Goal: Information Seeking & Learning: Learn about a topic

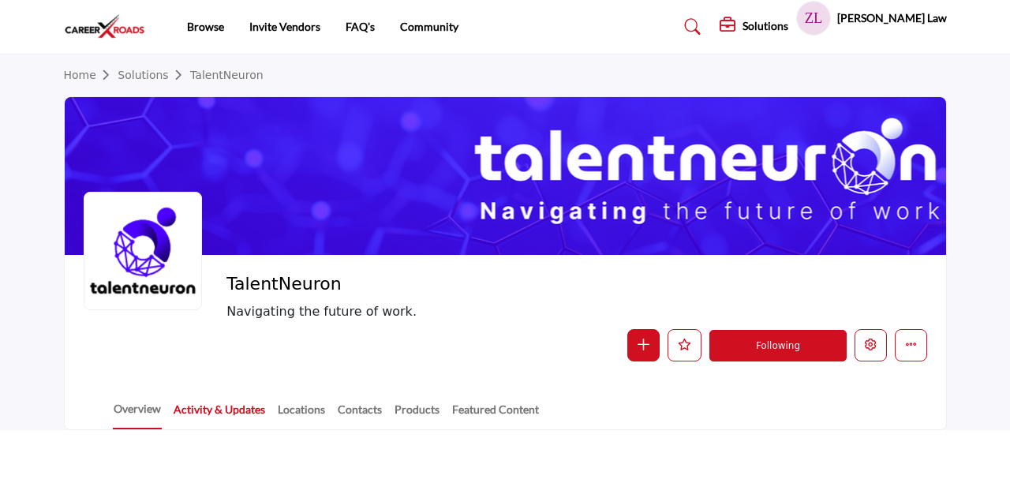
click at [251, 414] on link "Activity & Updates" at bounding box center [219, 415] width 93 height 28
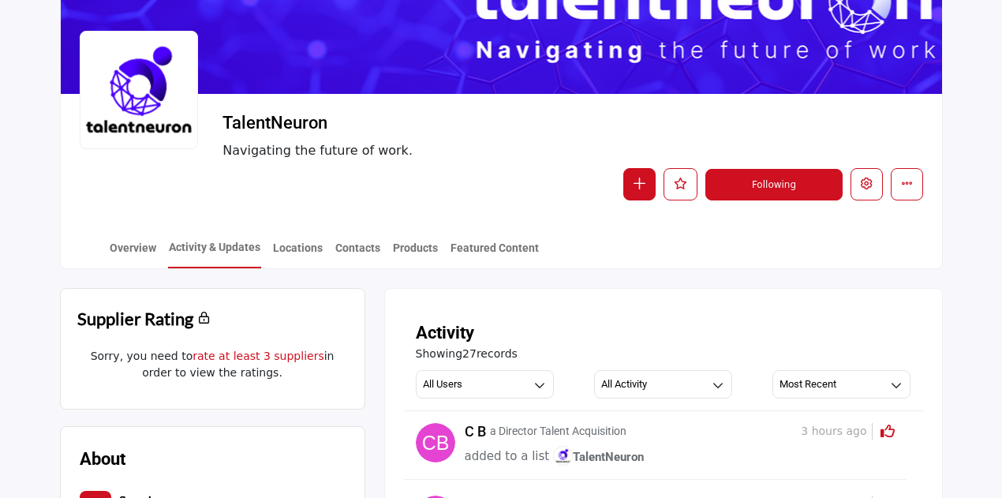
scroll to position [160, 0]
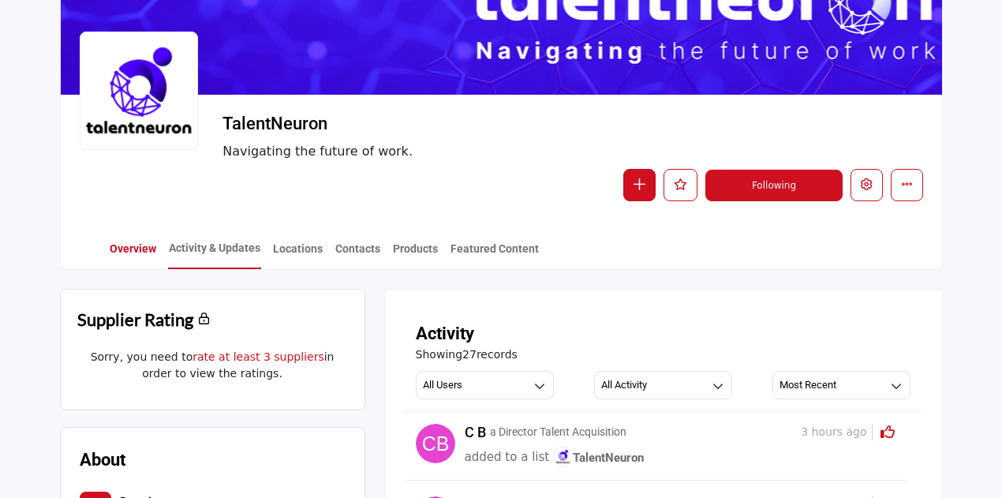
click at [142, 248] on link "Overview" at bounding box center [133, 255] width 48 height 28
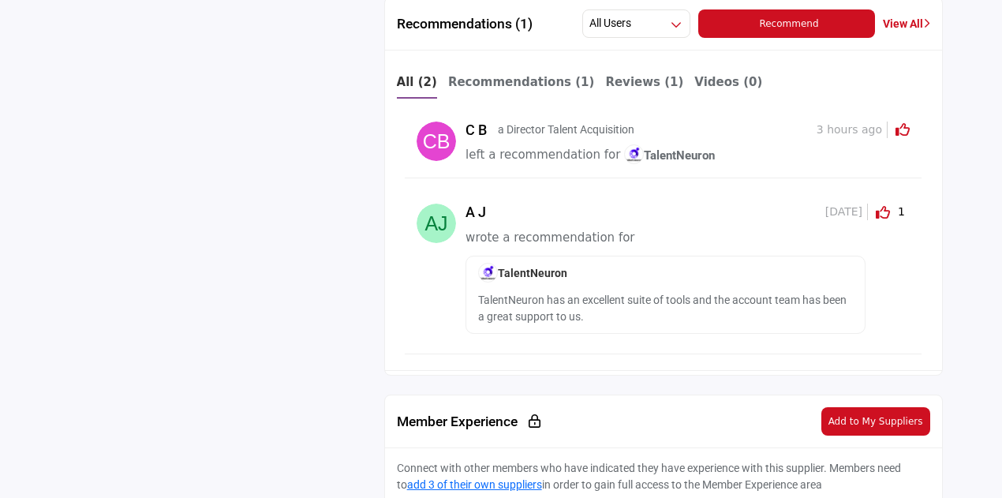
scroll to position [2040, 0]
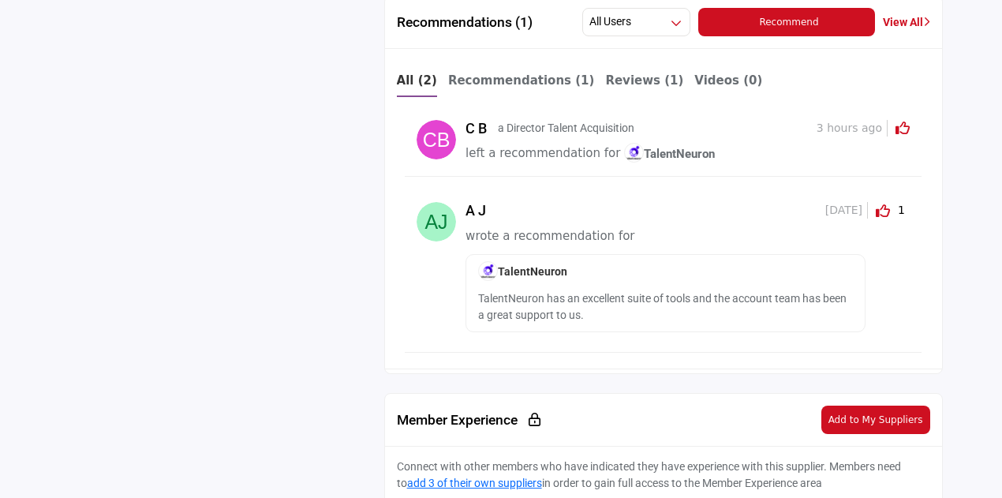
click at [904, 122] on icon at bounding box center [902, 128] width 14 height 14
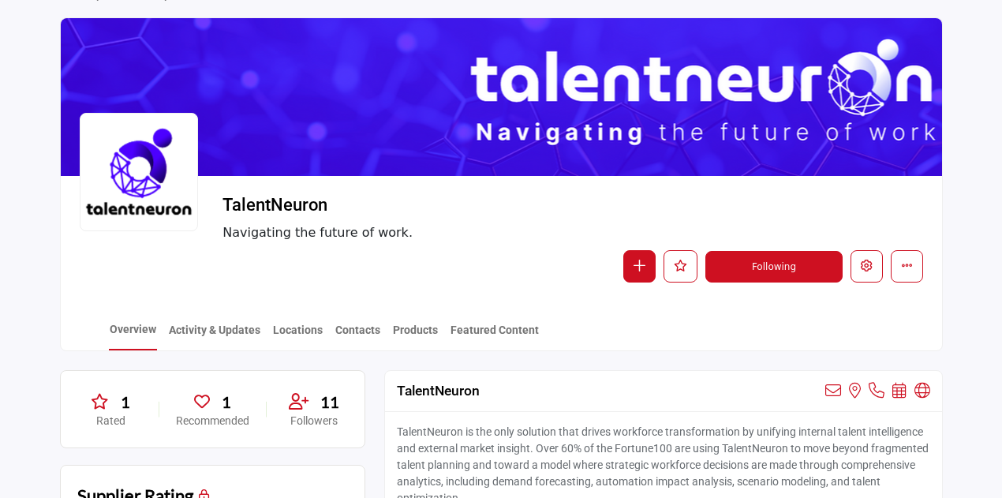
scroll to position [0, 0]
